Goal: Navigation & Orientation: Find specific page/section

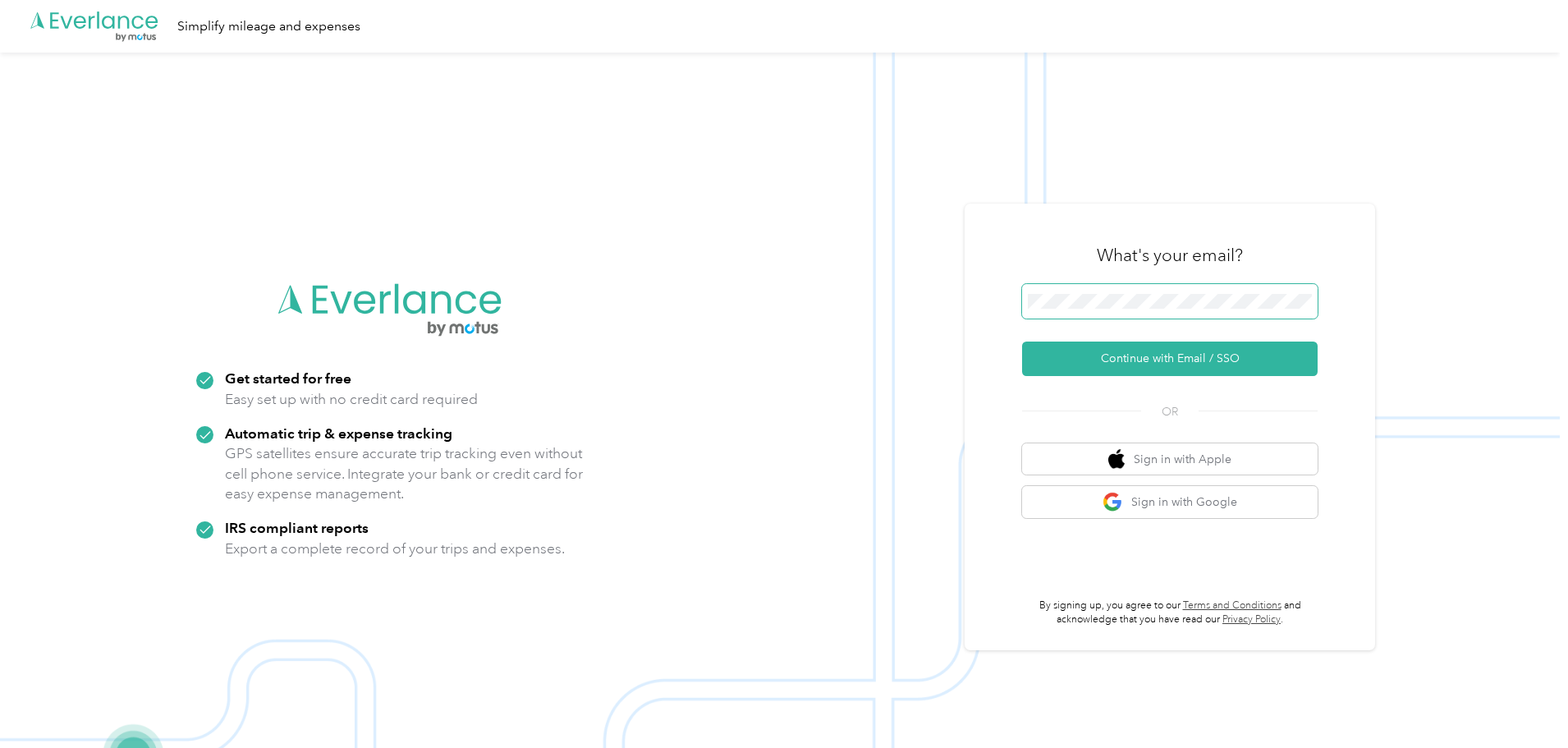
click at [1001, 309] on div "What's your email? Continue with Email / SSO OR Sign in with Apple Sign in with…" at bounding box center [1170, 426] width 411 height 446
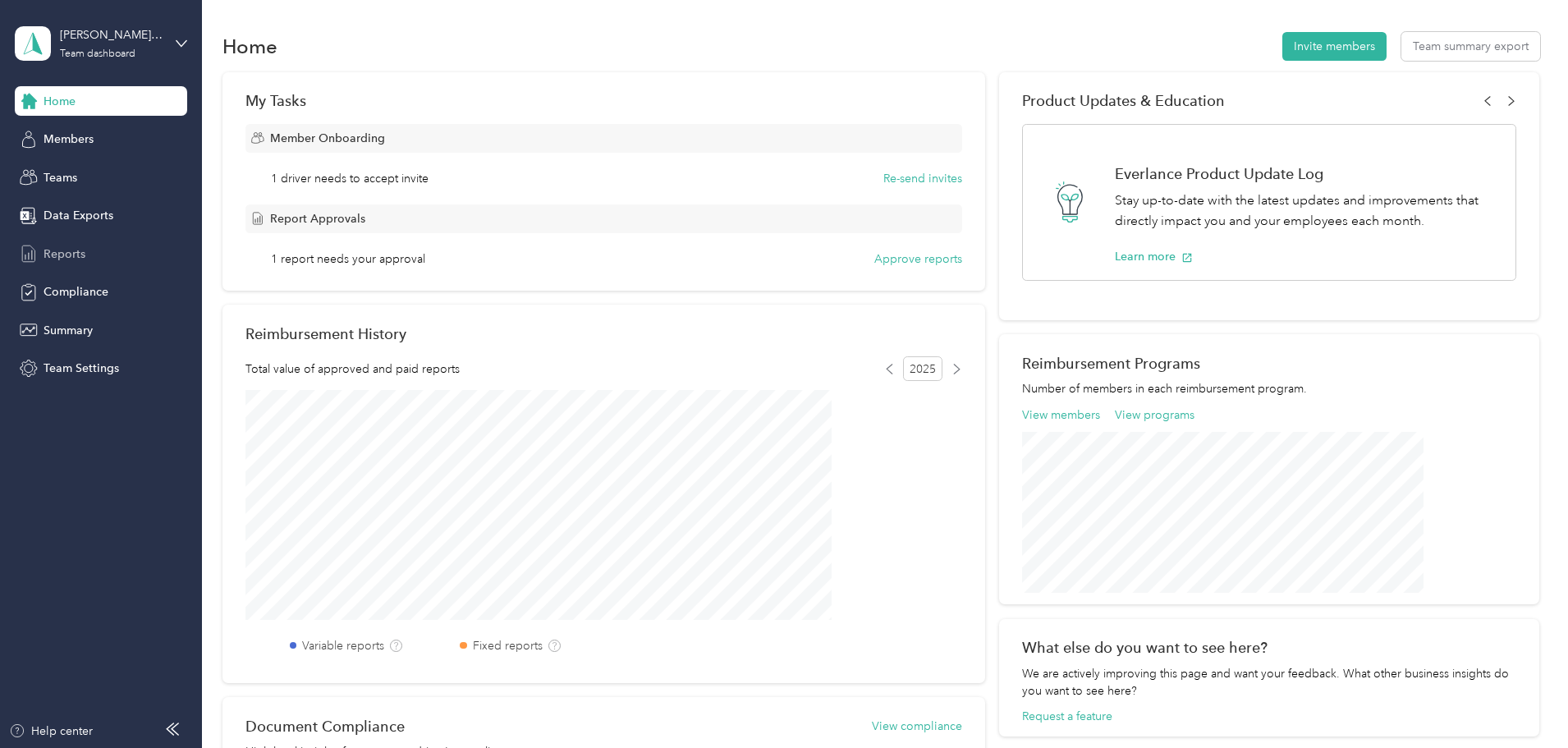
click at [67, 258] on span "Reports" at bounding box center [64, 254] width 41 height 17
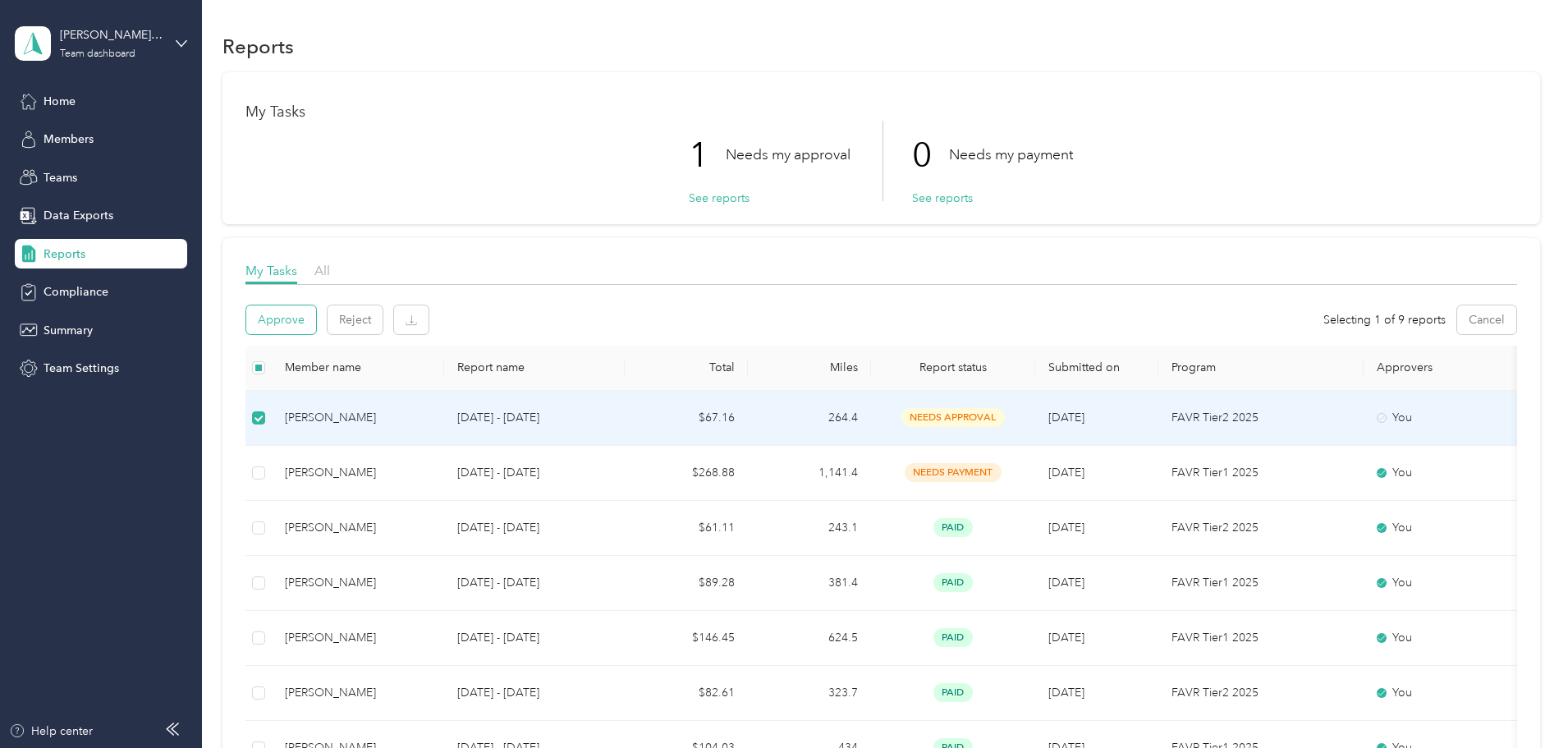
click at [316, 308] on button "Approve" at bounding box center [281, 320] width 69 height 29
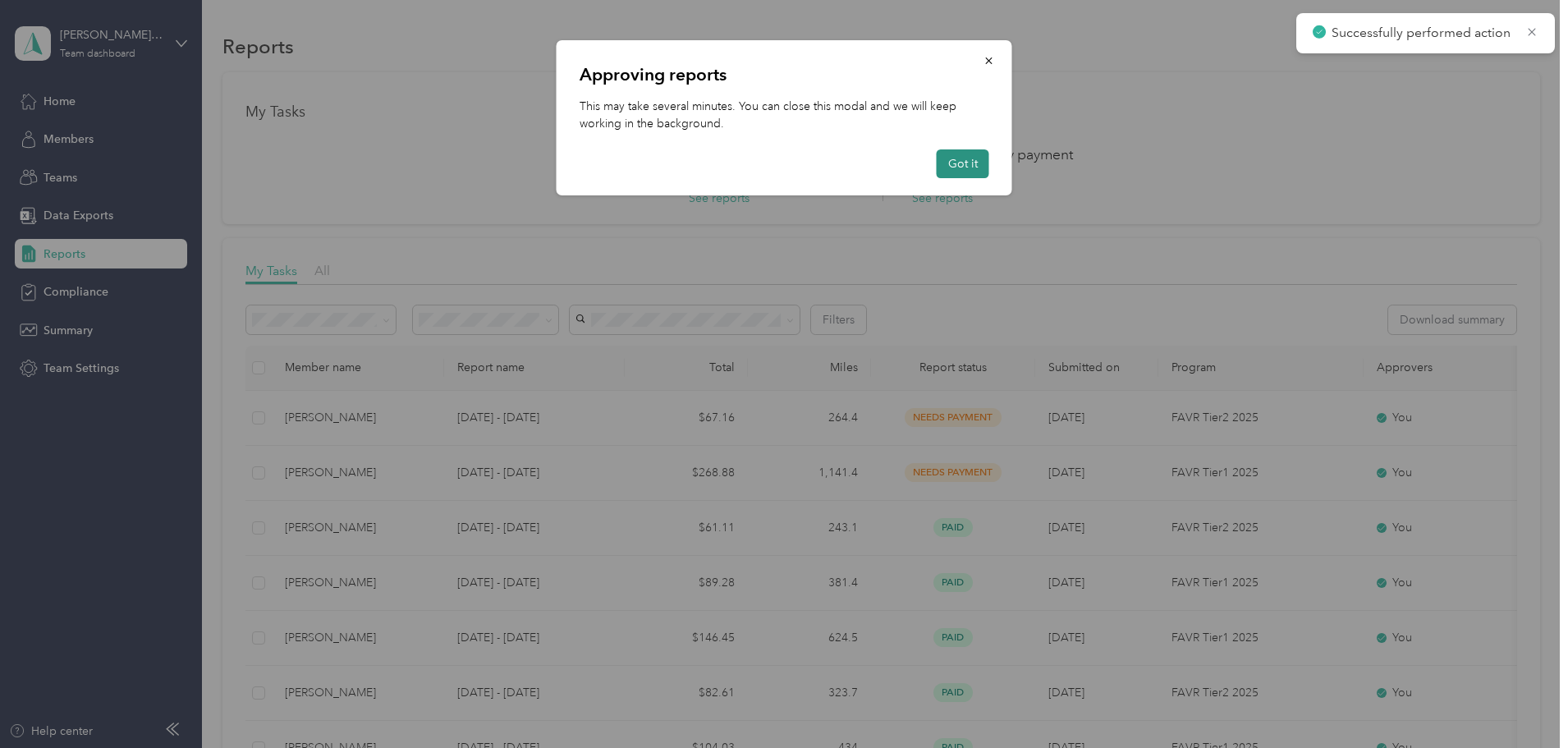
click at [963, 161] on button "Got it" at bounding box center [963, 164] width 53 height 29
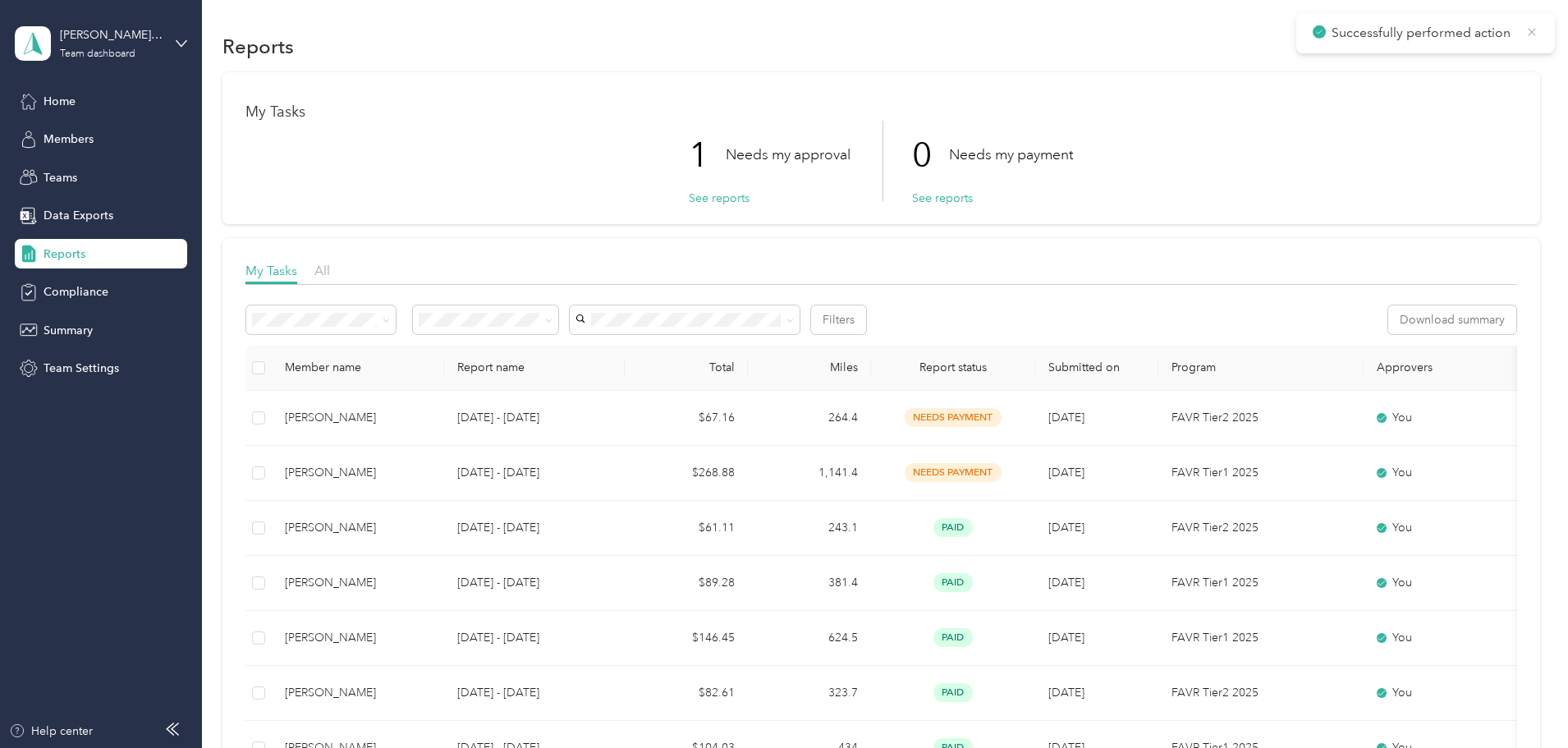
click at [1536, 29] on icon at bounding box center [1532, 32] width 13 height 14
click at [250, 235] on div "My Tasks 1 Needs my approval See reports 0 Needs my payment See reports My Task…" at bounding box center [881, 517] width 1317 height 890
click at [65, 101] on span "Home" at bounding box center [59, 101] width 32 height 17
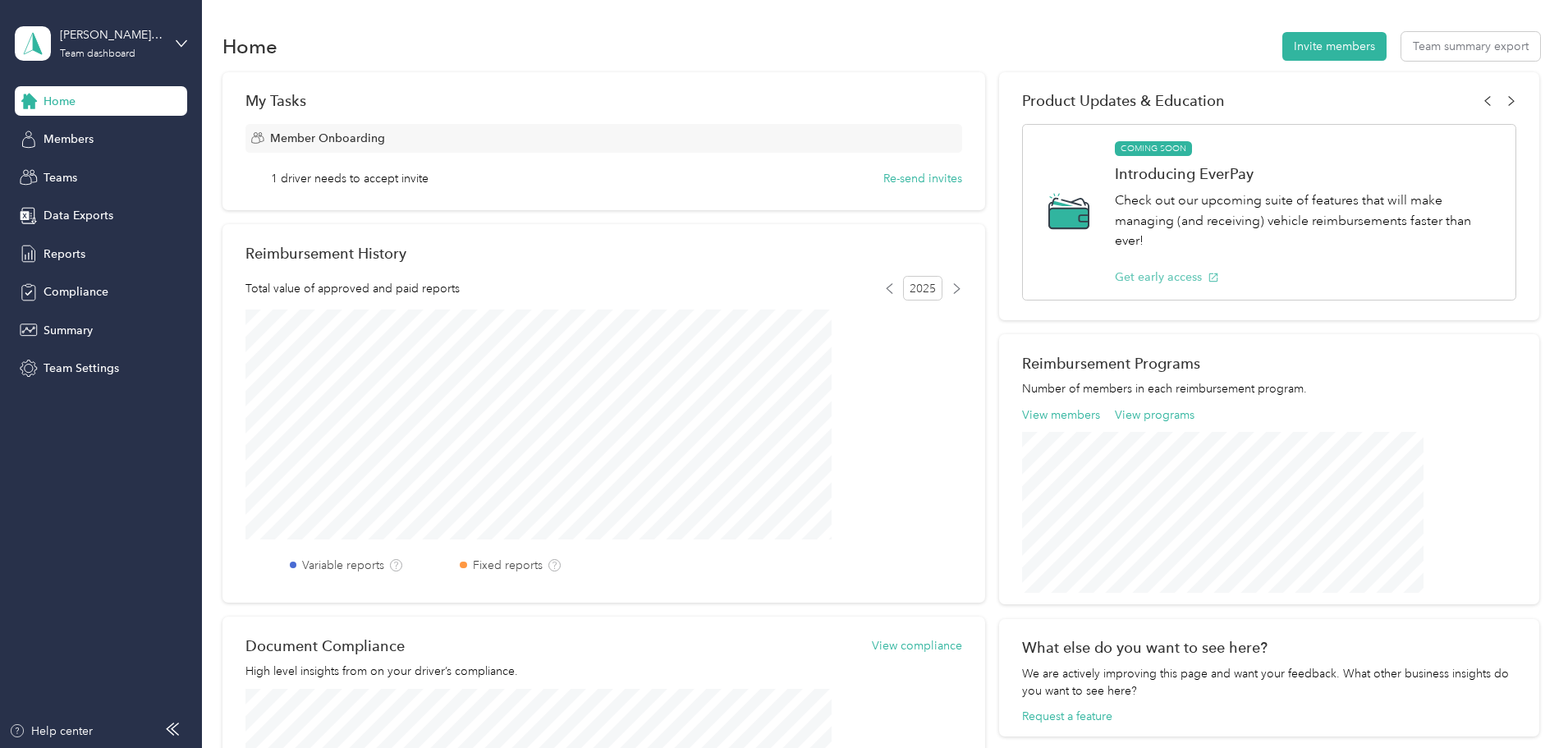
click at [1124, 277] on button "Get early access" at bounding box center [1167, 278] width 104 height 17
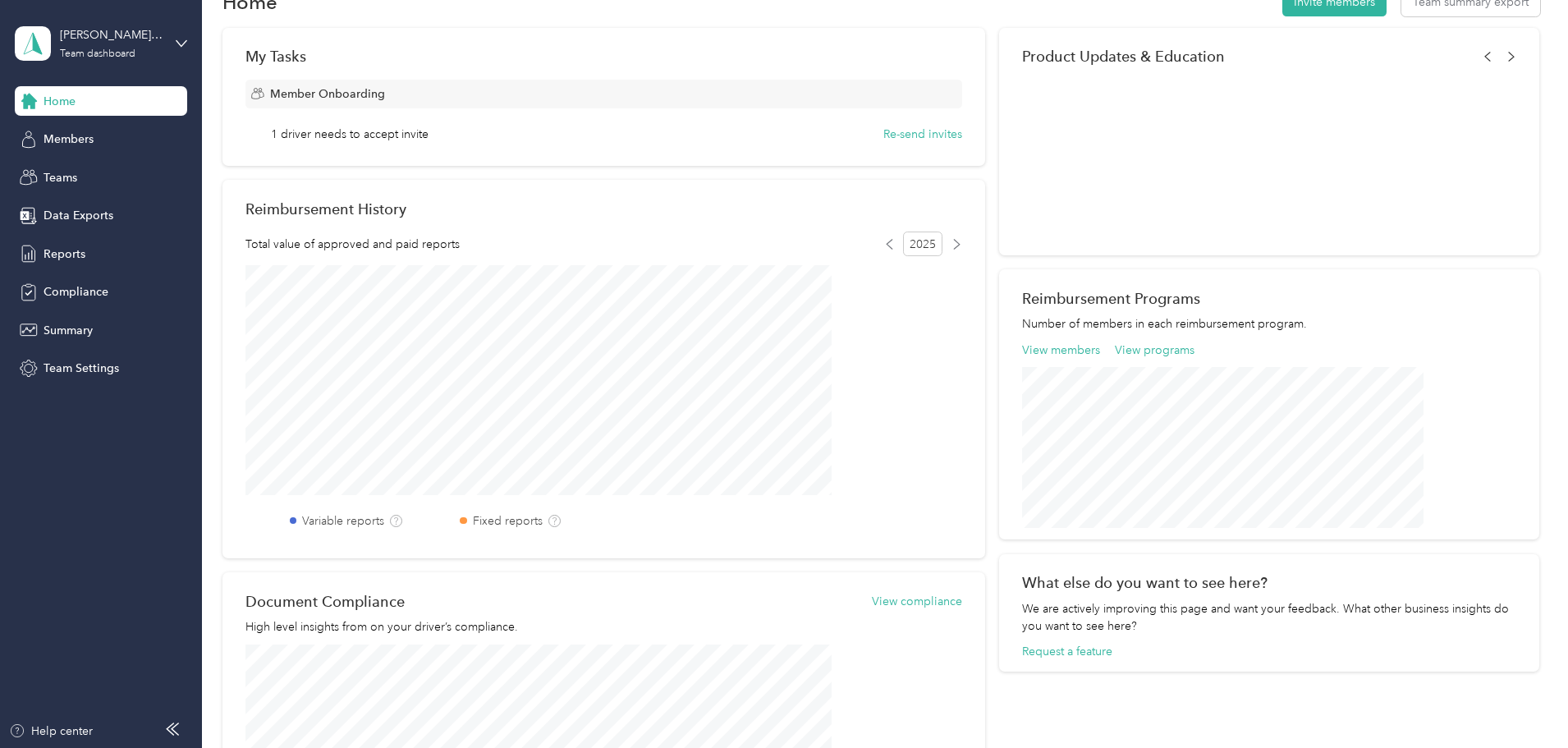
scroll to position [82, 0]
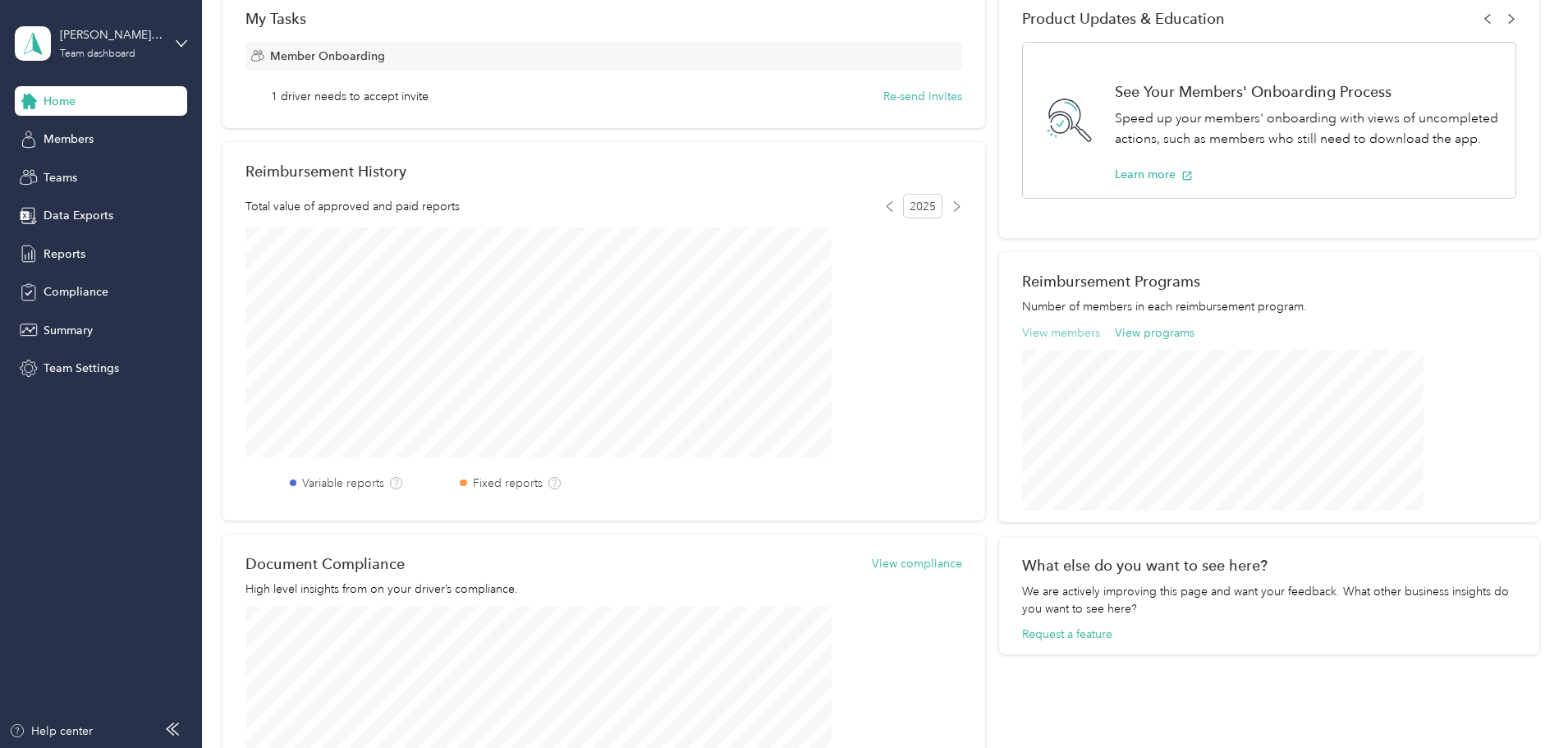
click at [1047, 331] on button "View members" at bounding box center [1061, 334] width 78 height 17
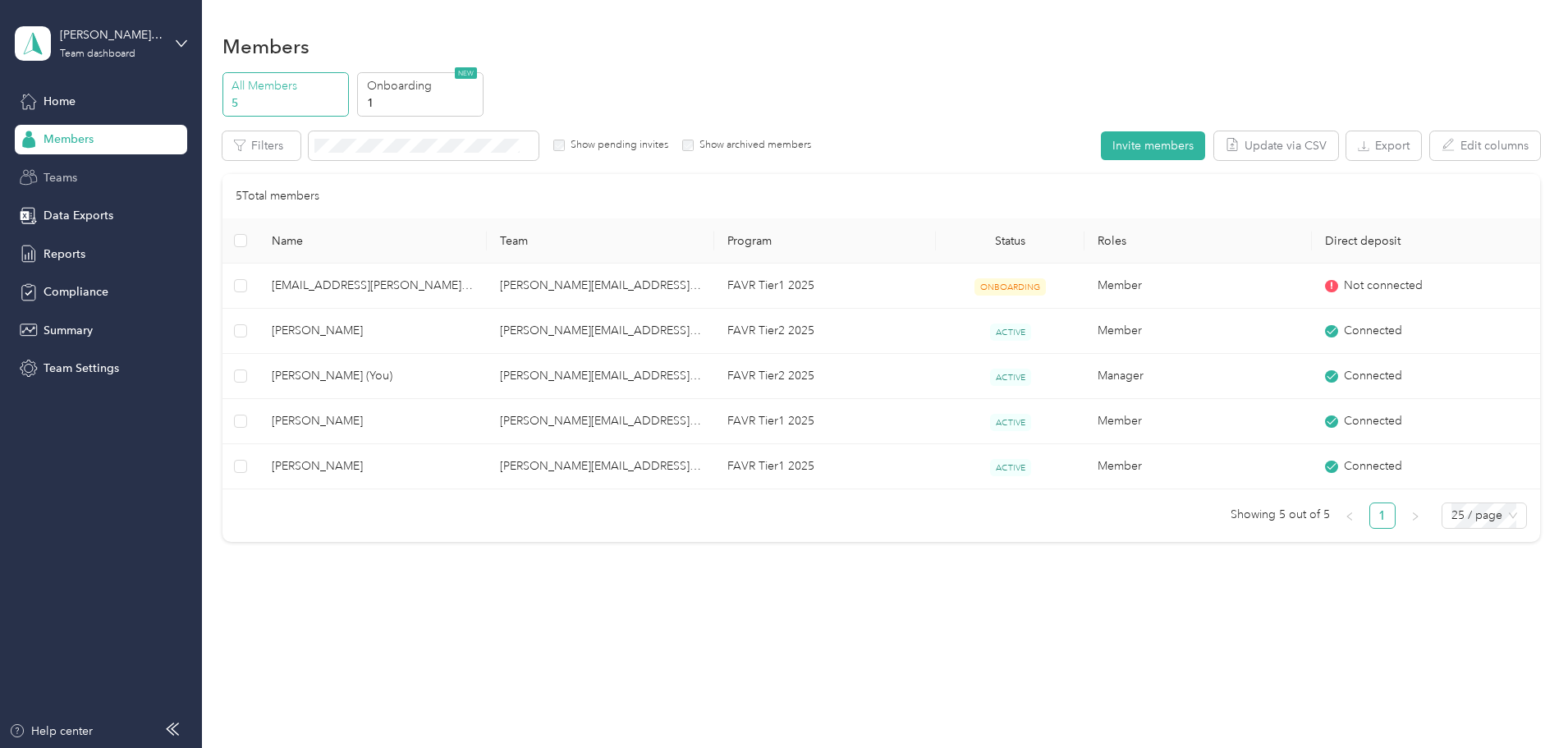
click at [58, 183] on span "Teams" at bounding box center [60, 177] width 34 height 17
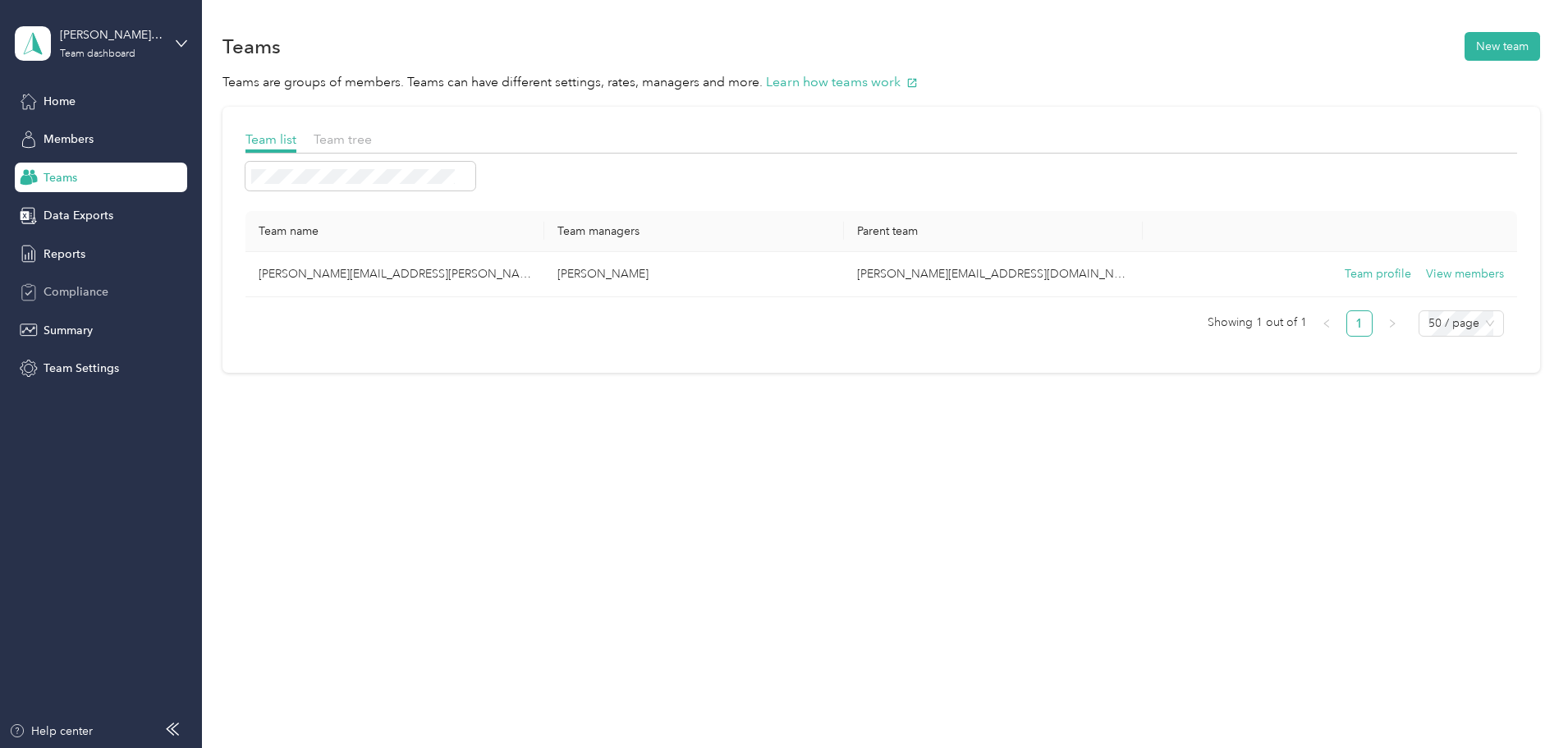
click at [75, 297] on span "Compliance" at bounding box center [75, 292] width 65 height 17
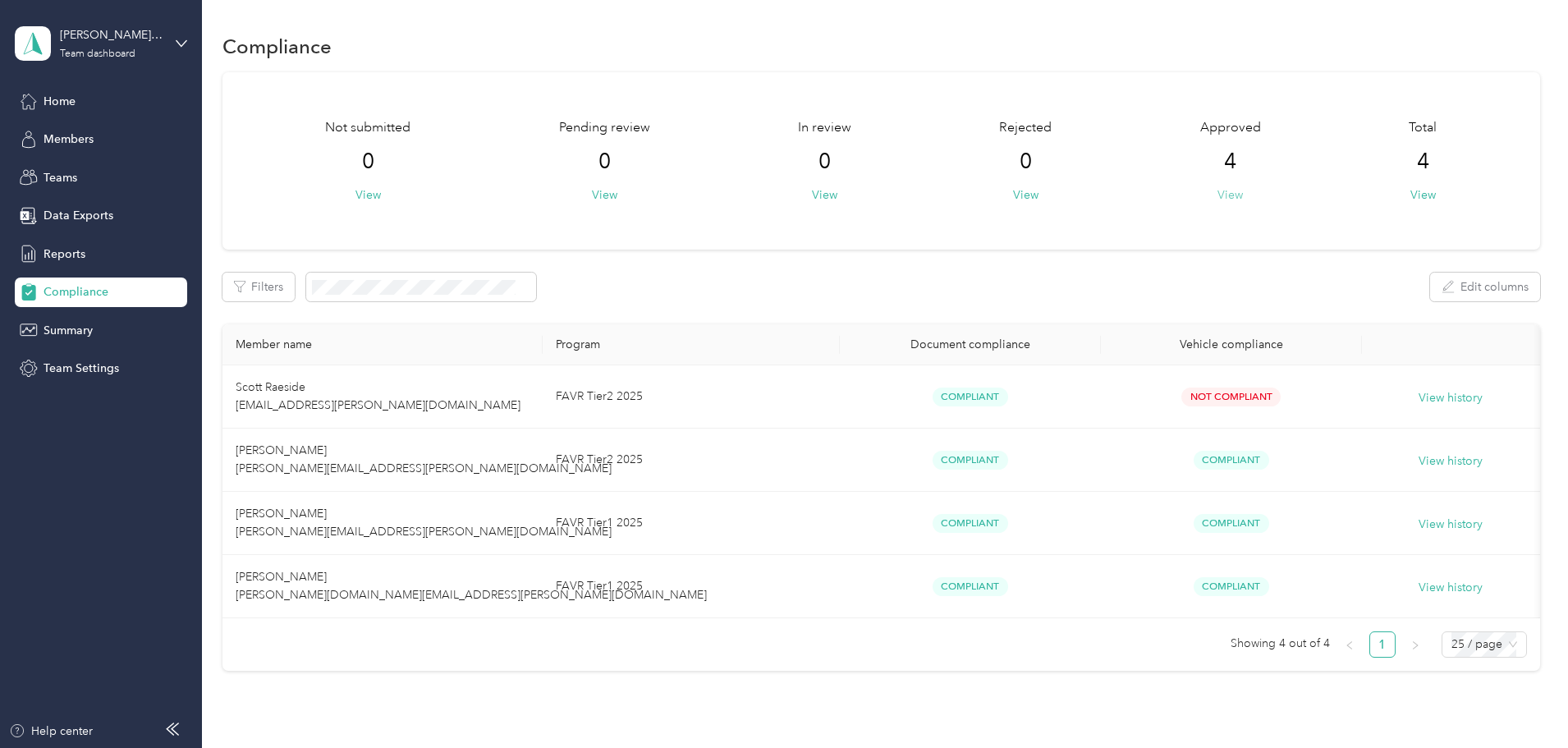
click at [1217, 197] on button "View" at bounding box center [1230, 195] width 25 height 17
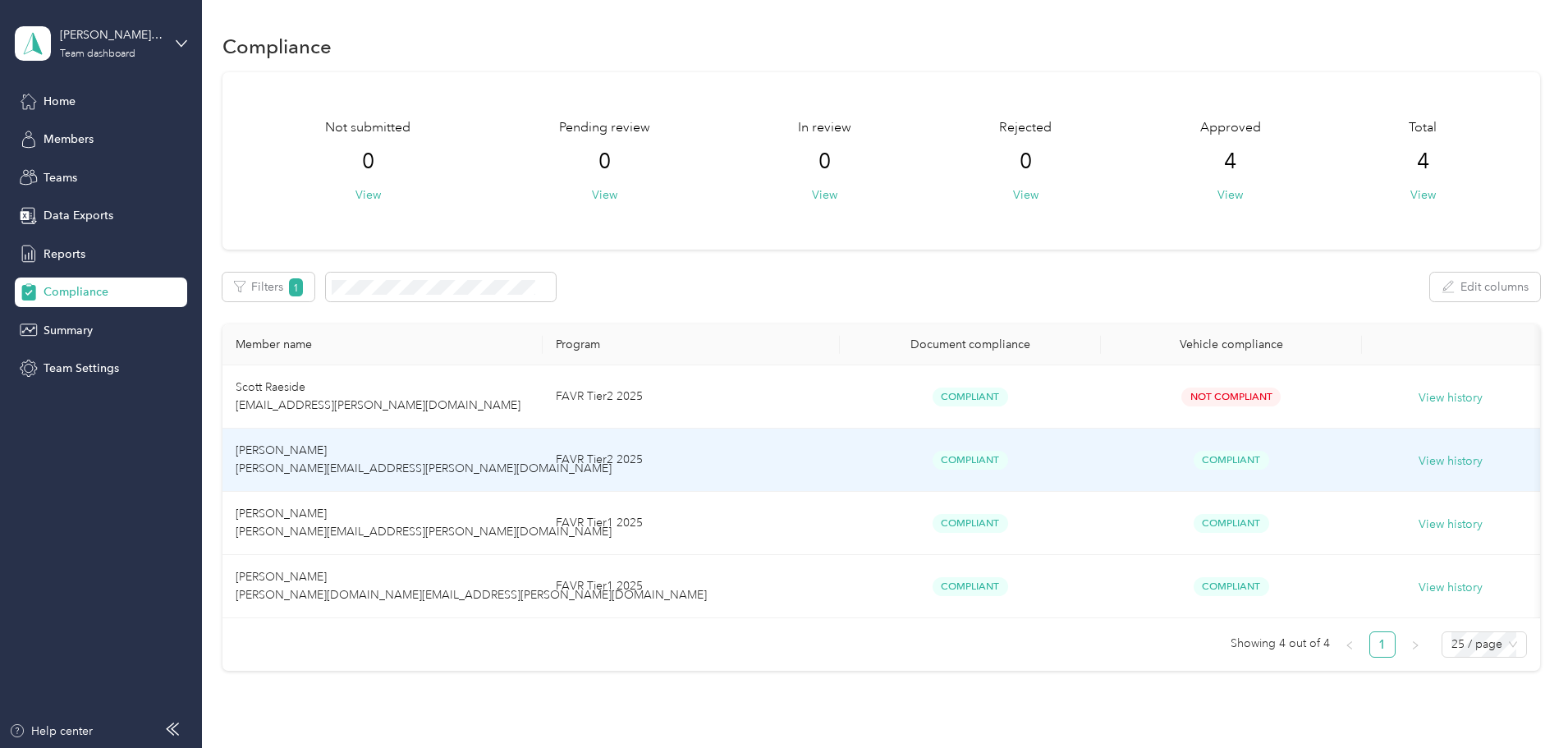
click at [651, 460] on td "FAVR Tier2 2025" at bounding box center [691, 461] width 297 height 64
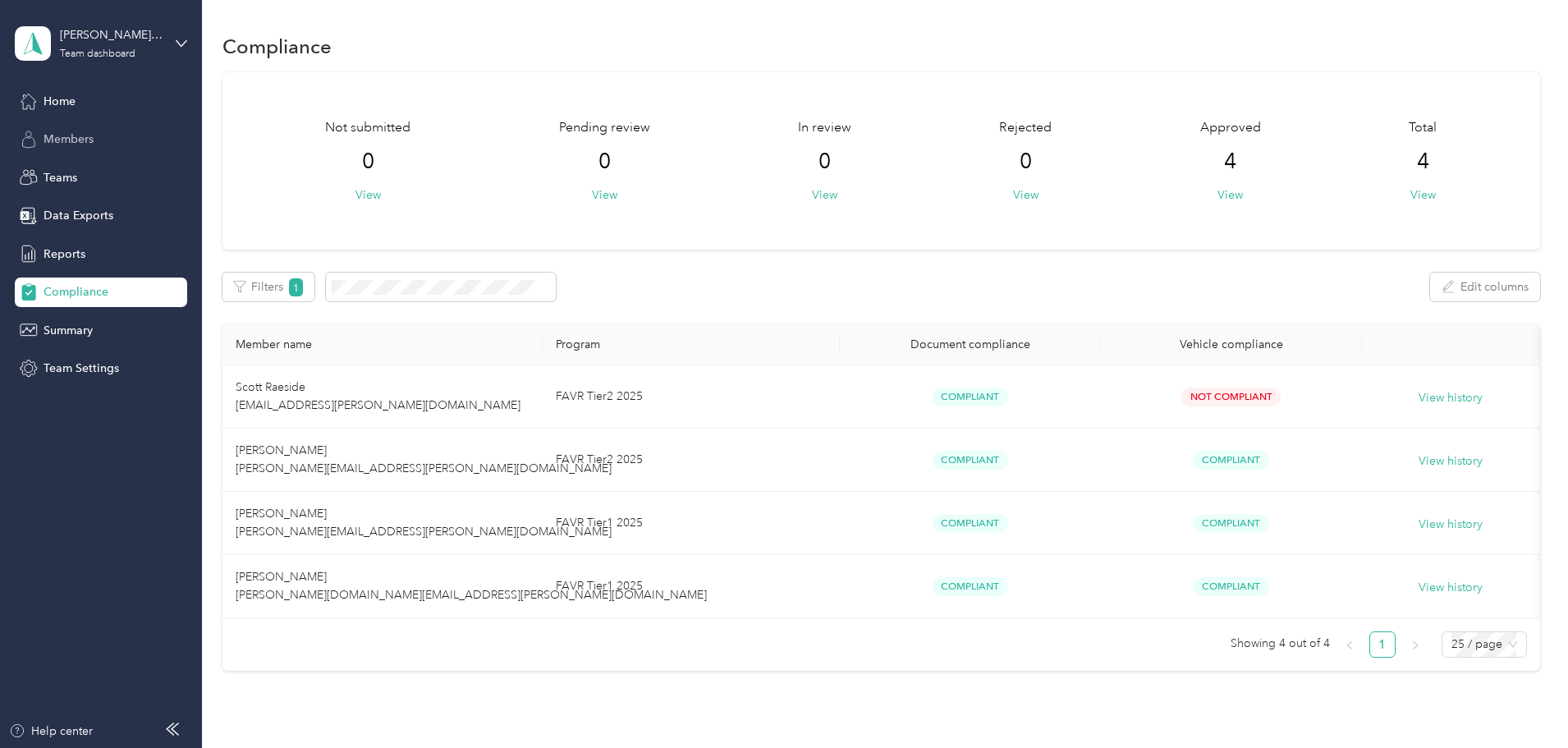
click at [68, 134] on span "Members" at bounding box center [68, 139] width 50 height 17
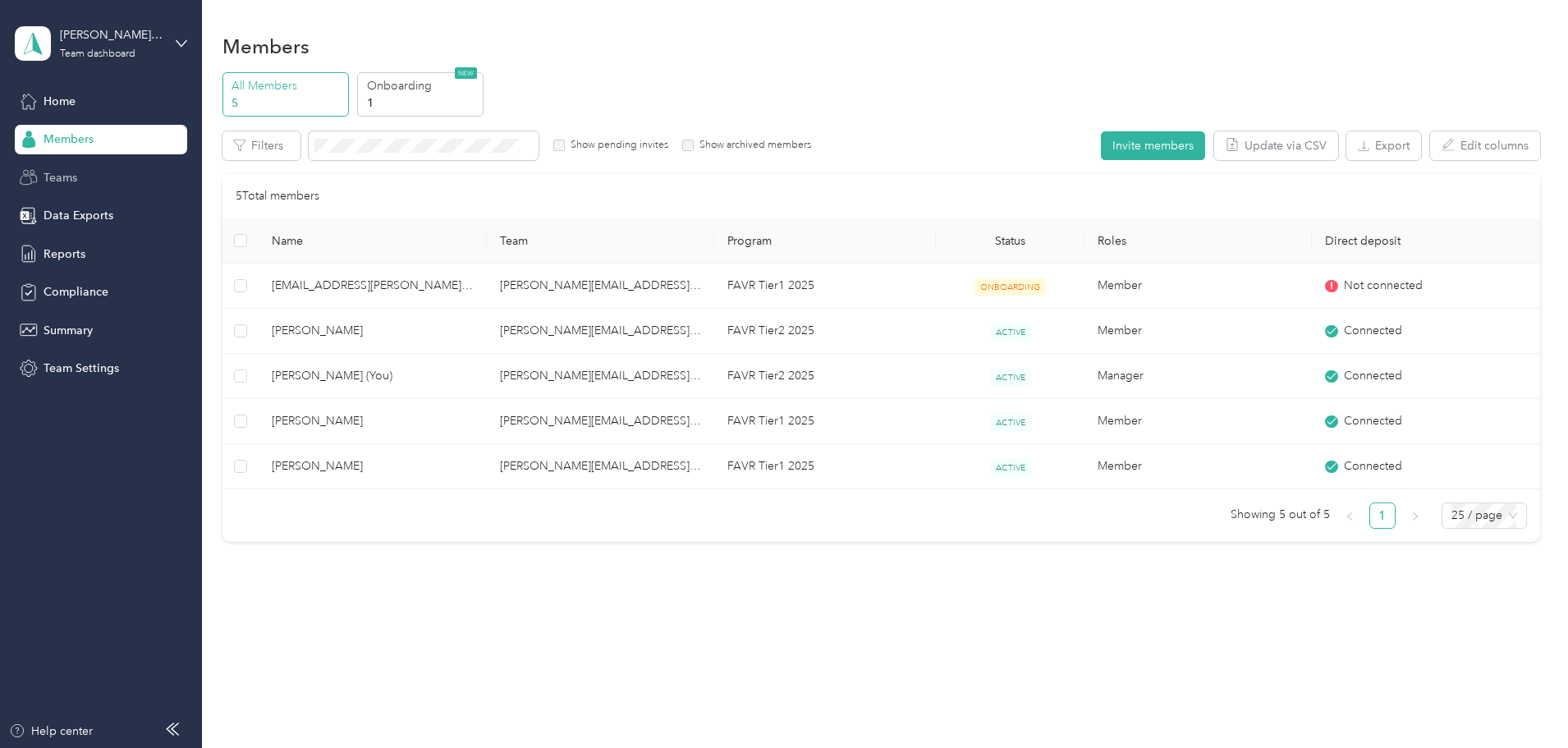
click at [66, 178] on span "Teams" at bounding box center [60, 177] width 34 height 17
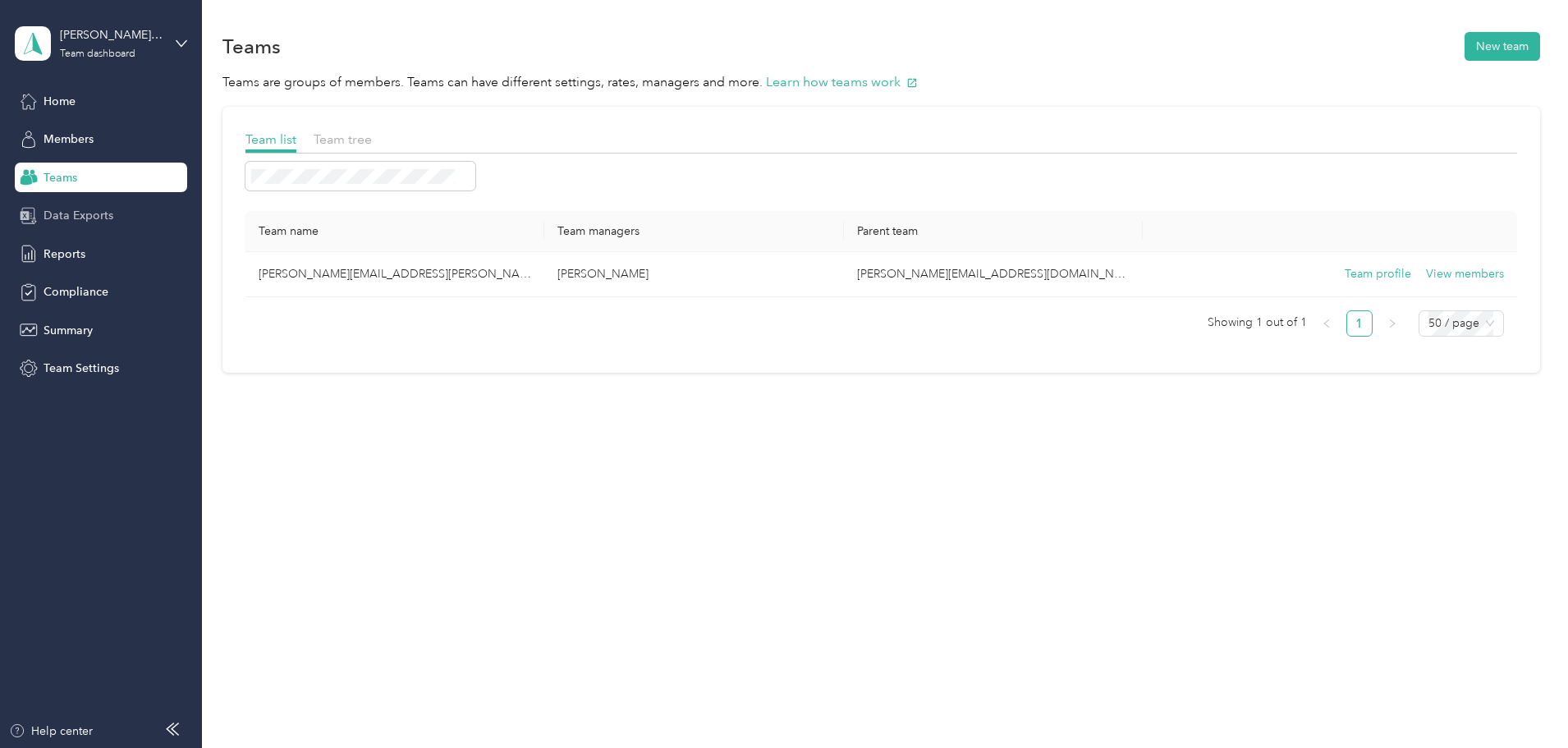
click at [67, 221] on span "Data Exports" at bounding box center [78, 216] width 69 height 17
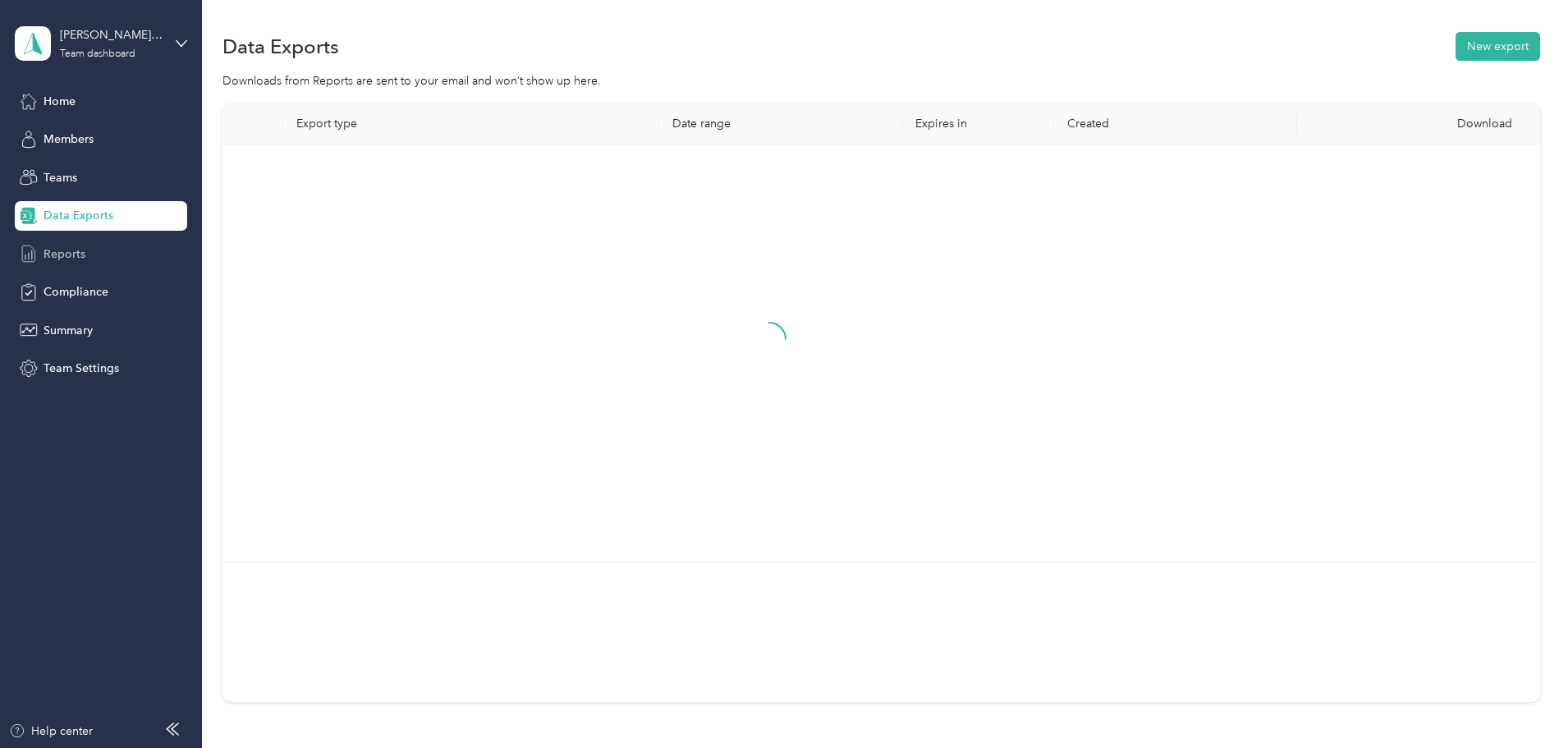
click at [65, 256] on span "Reports" at bounding box center [64, 254] width 41 height 17
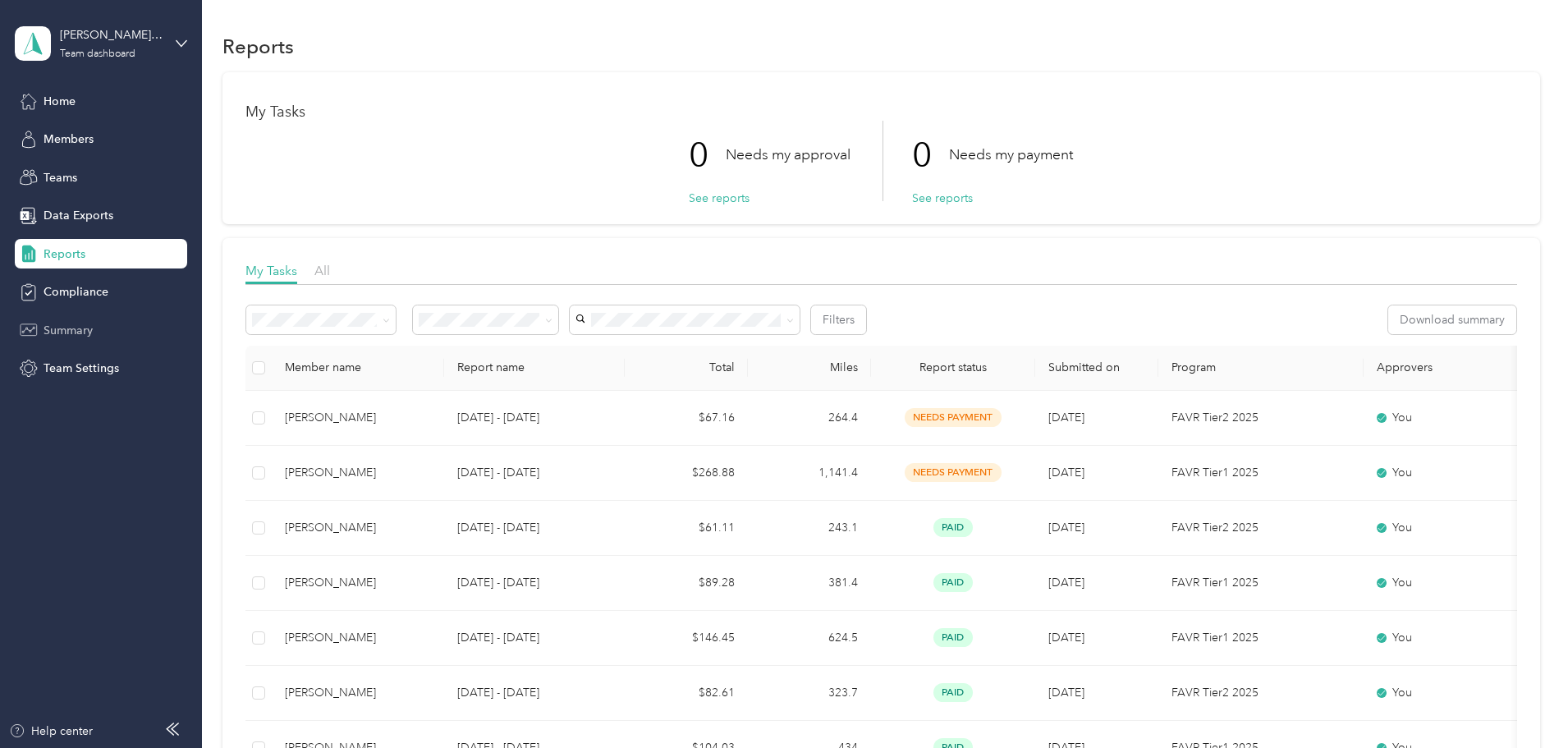
click at [62, 331] on span "Summary" at bounding box center [67, 331] width 49 height 17
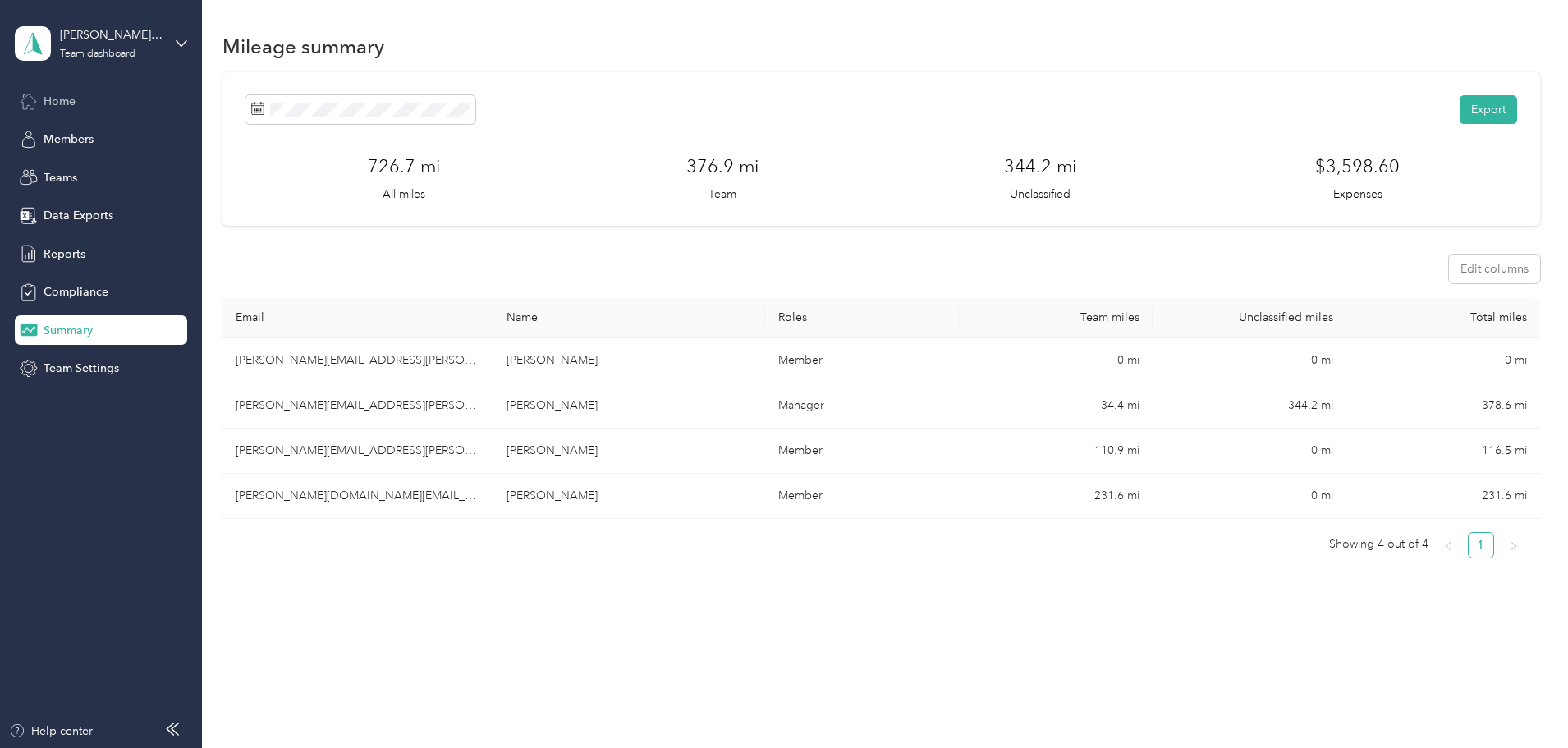
click at [53, 93] on span "Home" at bounding box center [59, 101] width 32 height 17
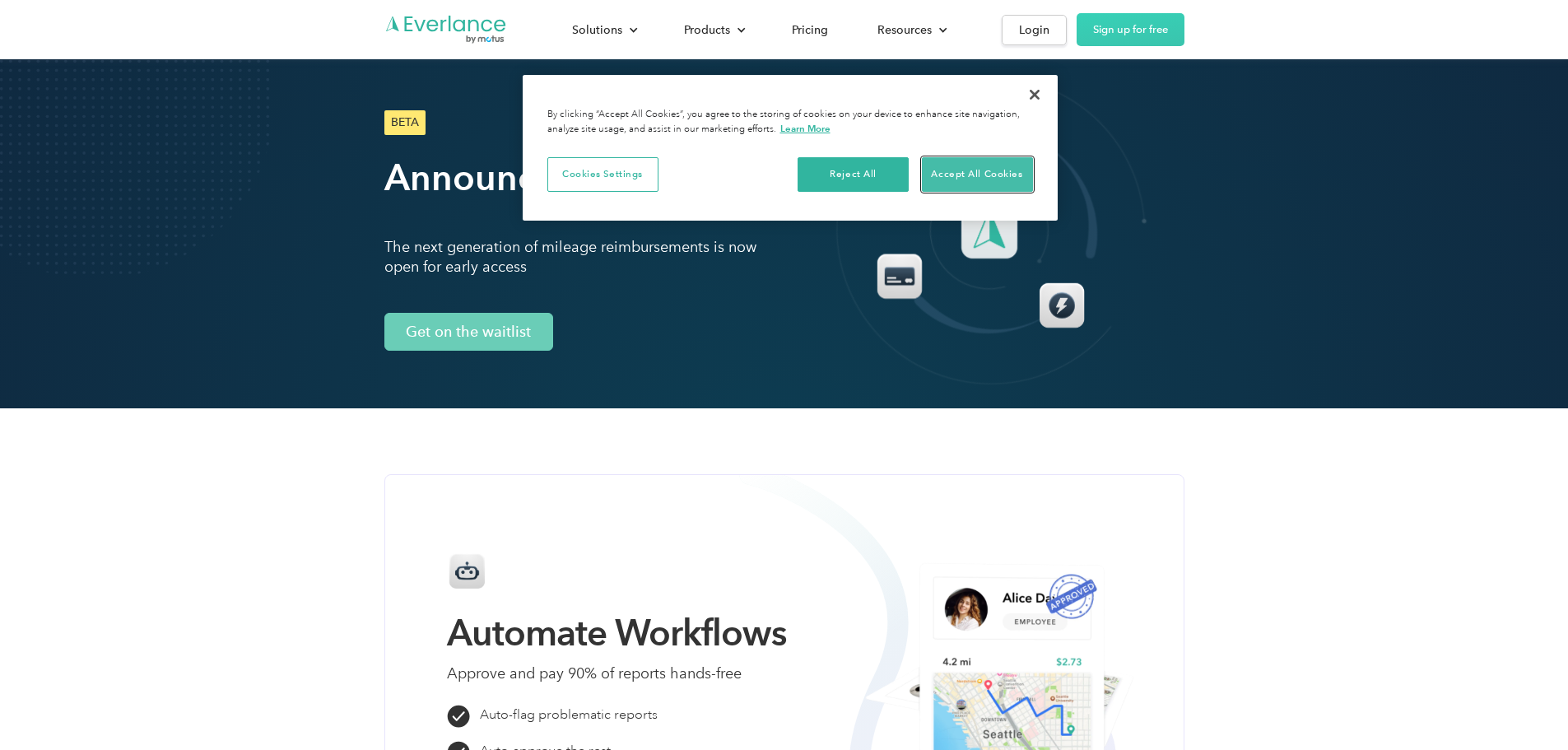
click at [995, 178] on button "Accept All Cookies" at bounding box center [977, 175] width 111 height 35
